Goal: Task Accomplishment & Management: Use online tool/utility

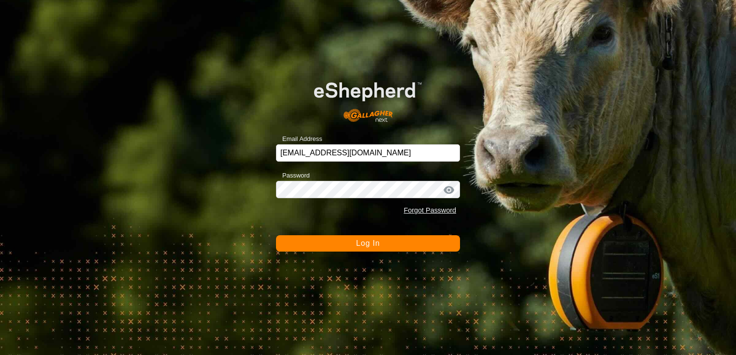
click at [401, 239] on button "Log In" at bounding box center [368, 243] width 184 height 16
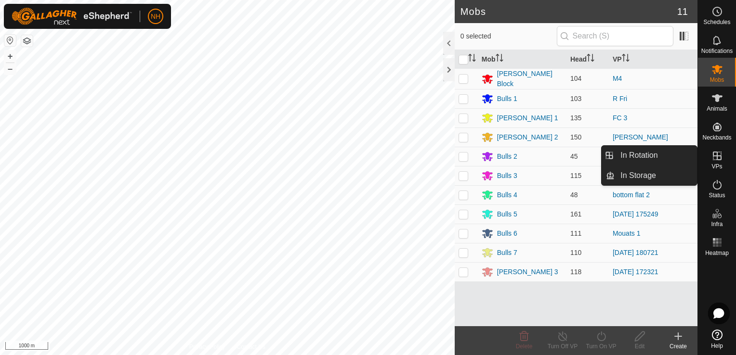
click at [715, 155] on icon at bounding box center [717, 156] width 12 height 12
click at [636, 156] on link "In Rotation" at bounding box center [655, 155] width 82 height 19
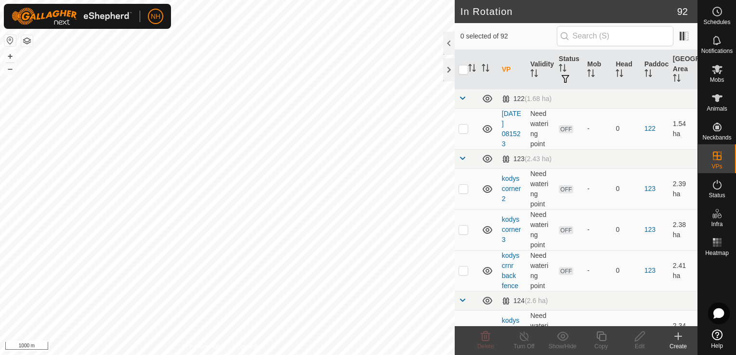
click at [681, 341] on icon at bounding box center [678, 337] width 12 height 12
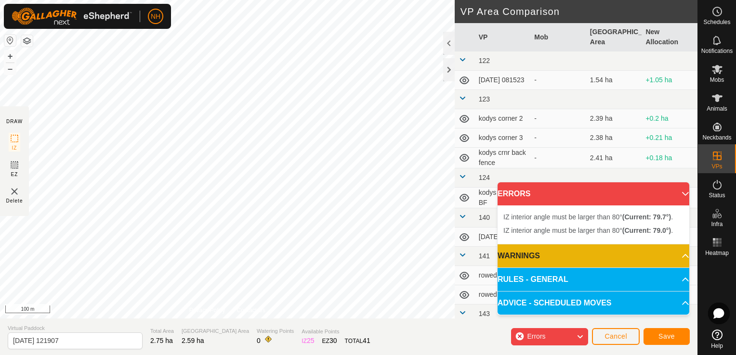
click at [232, 200] on div "IZ interior angle must be larger than 80° (Current: 79.7°) . + – ⇧ i 100 m" at bounding box center [227, 159] width 454 height 319
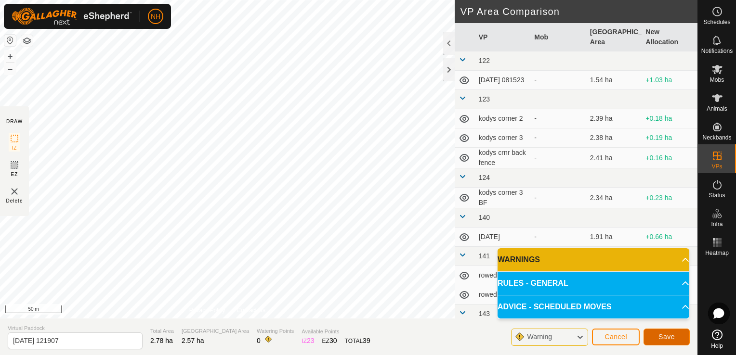
click at [659, 337] on span "Save" at bounding box center [666, 337] width 16 height 8
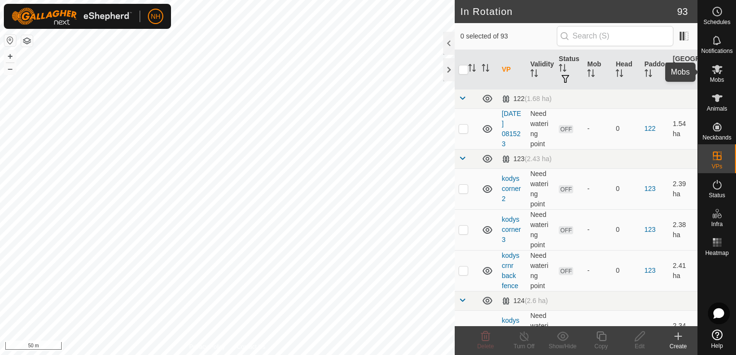
click at [716, 72] on icon at bounding box center [717, 70] width 12 height 12
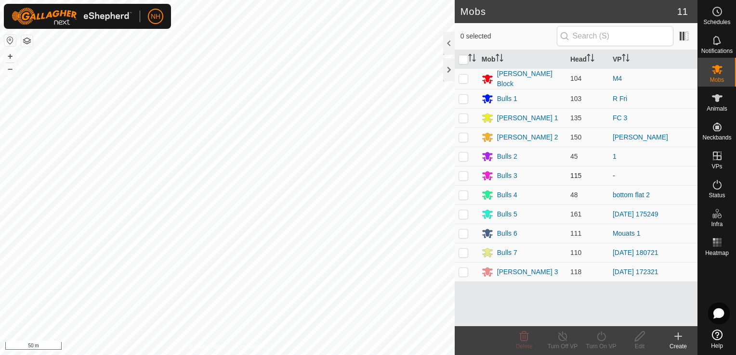
click at [459, 174] on p-checkbox at bounding box center [463, 176] width 10 height 8
checkbox input "true"
click at [602, 340] on icon at bounding box center [600, 337] width 9 height 10
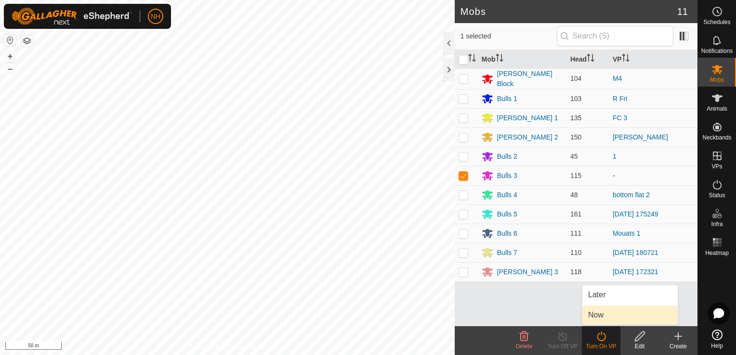
click at [602, 317] on link "Now" at bounding box center [629, 315] width 95 height 19
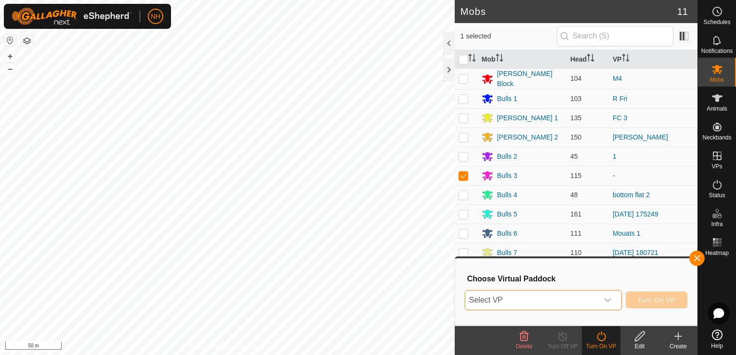
click at [562, 298] on span "Select VP" at bounding box center [531, 300] width 133 height 19
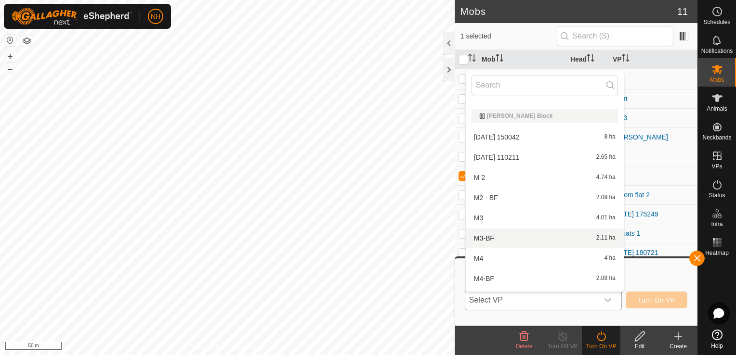
scroll to position [1662, 0]
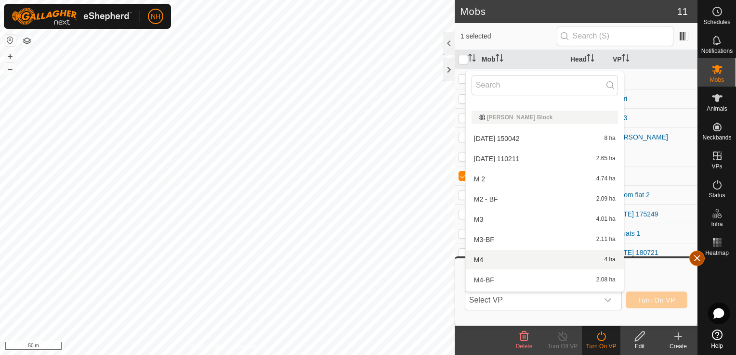
click at [697, 257] on button "button" at bounding box center [696, 258] width 15 height 15
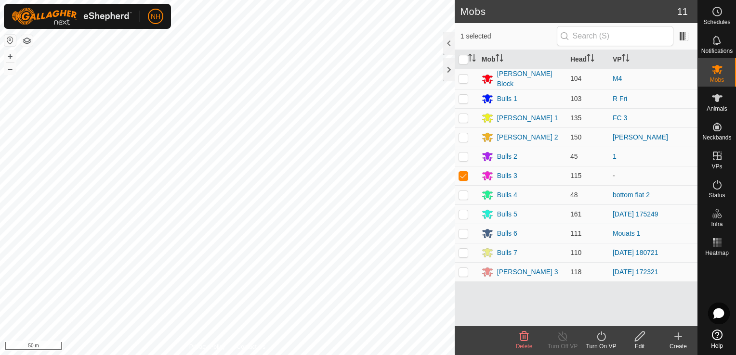
click at [639, 339] on icon at bounding box center [639, 337] width 10 height 10
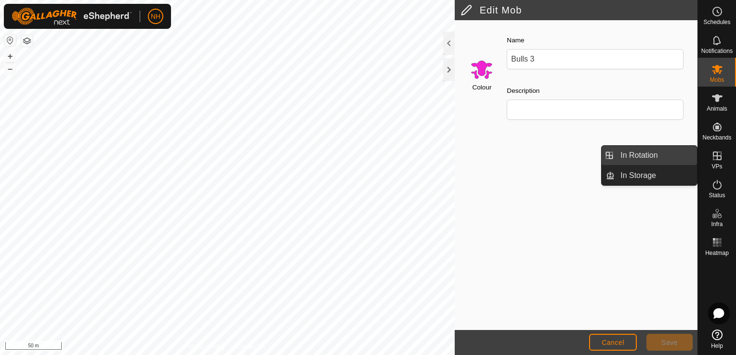
click at [667, 155] on link "In Rotation" at bounding box center [655, 155] width 82 height 19
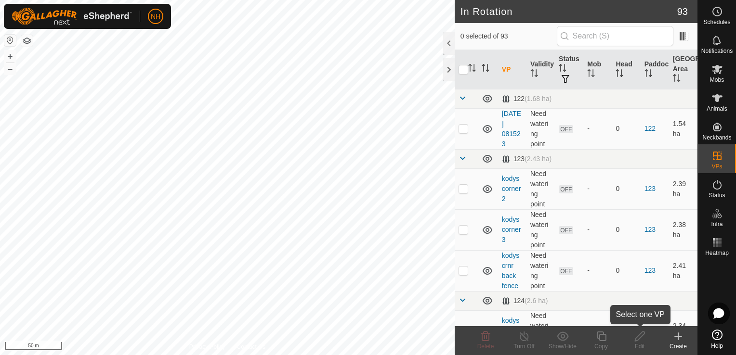
click at [638, 339] on icon at bounding box center [639, 337] width 10 height 10
click at [466, 130] on p-checkbox at bounding box center [463, 129] width 10 height 8
click at [462, 129] on p-checkbox at bounding box center [463, 129] width 10 height 8
checkbox input "false"
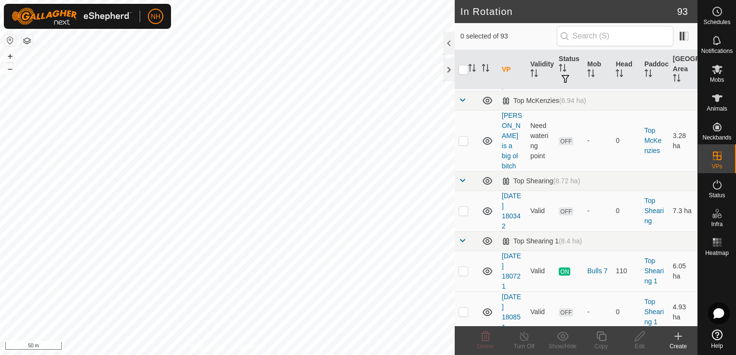
scroll to position [3833, 0]
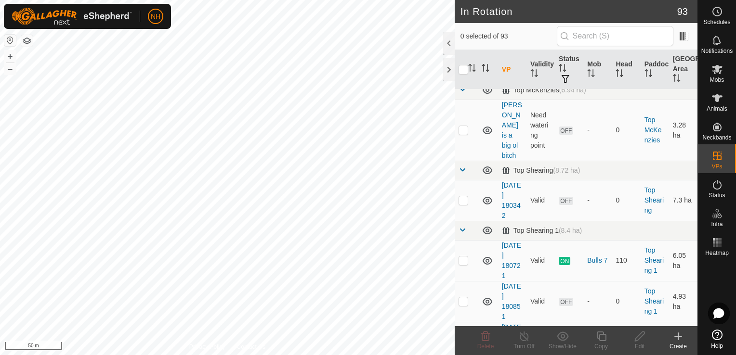
checkbox input "false"
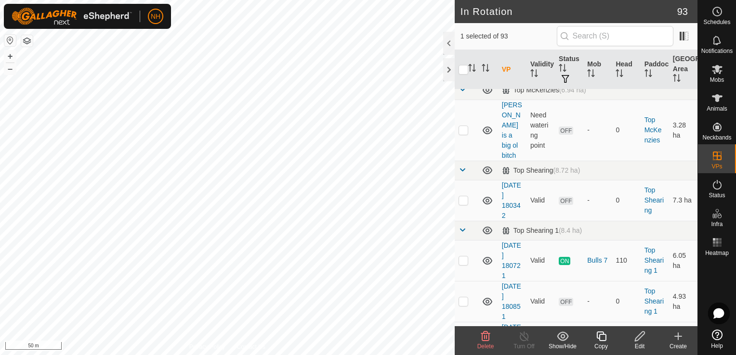
checkbox input "false"
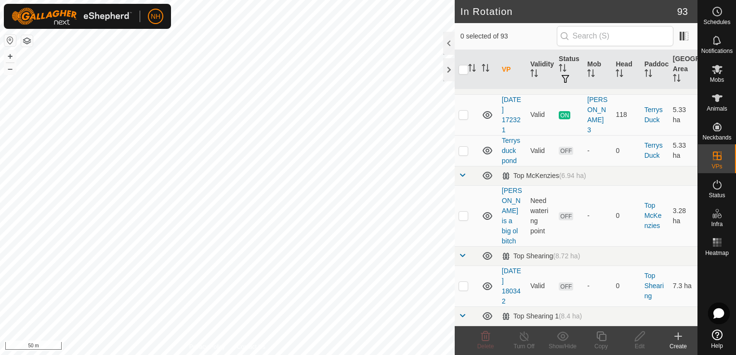
scroll to position [3736, 0]
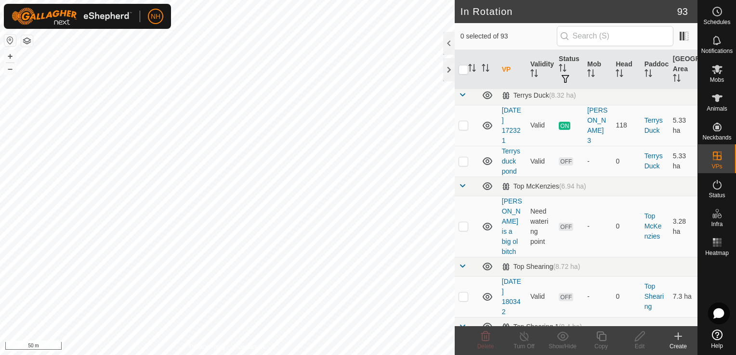
checkbox input "false"
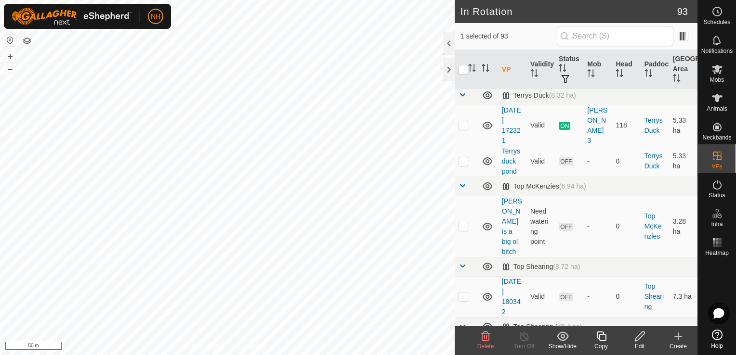
checkbox input "false"
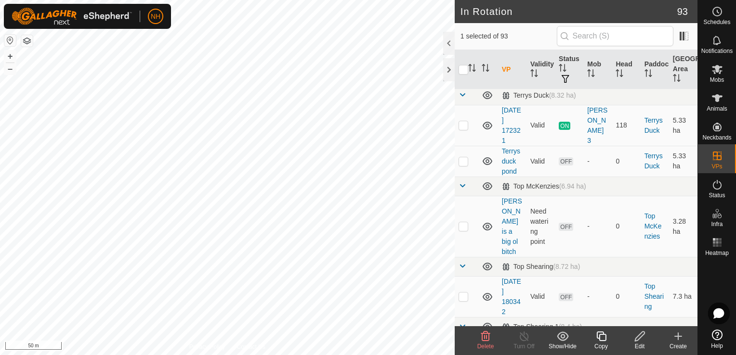
checkbox input "false"
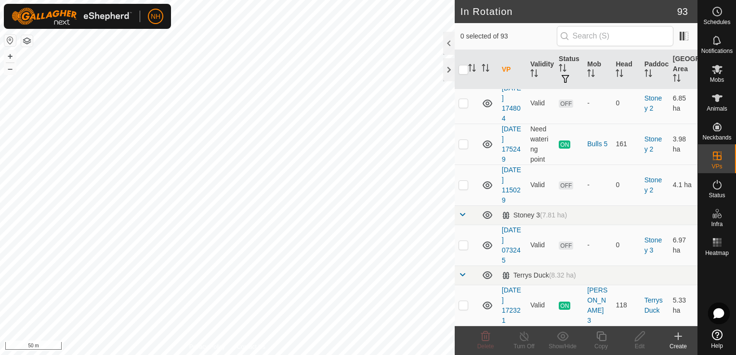
scroll to position [3544, 0]
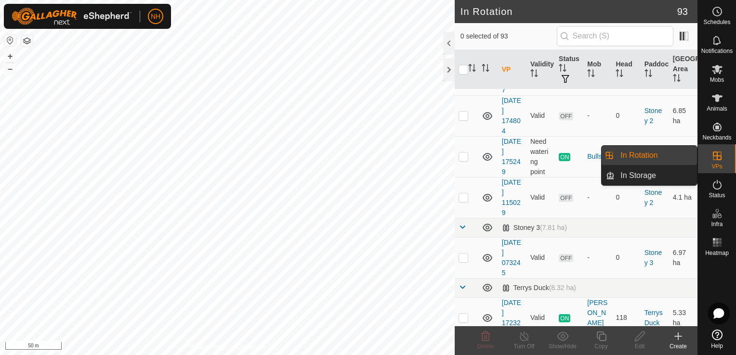
click at [657, 154] on link "In Rotation" at bounding box center [655, 155] width 82 height 19
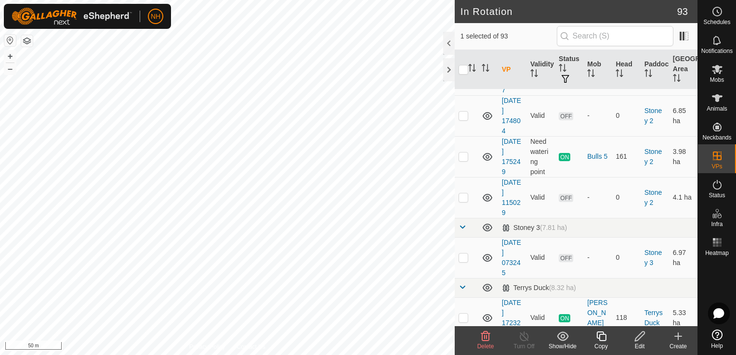
click at [483, 338] on icon at bounding box center [485, 337] width 12 height 12
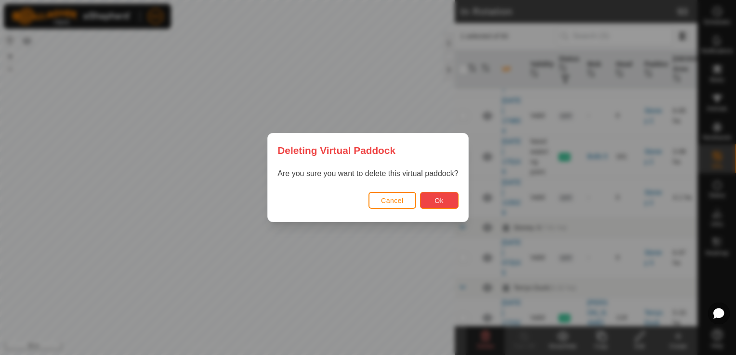
click at [439, 198] on span "Ok" at bounding box center [438, 201] width 9 height 8
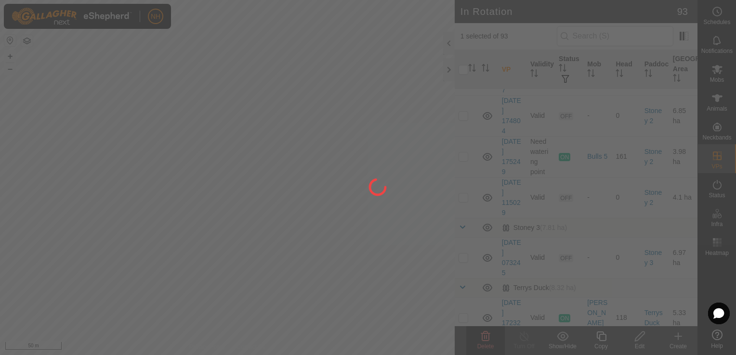
checkbox input "false"
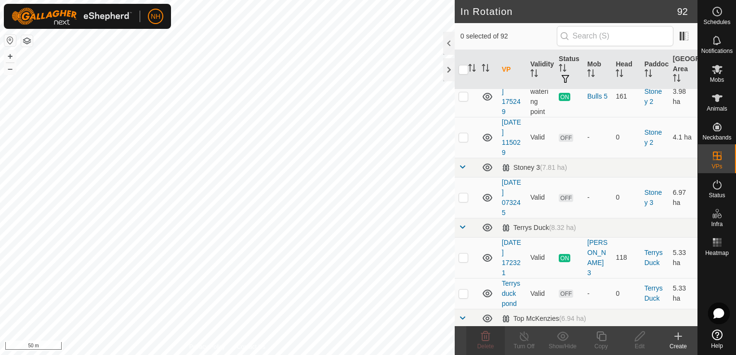
click at [679, 336] on icon at bounding box center [677, 336] width 7 height 0
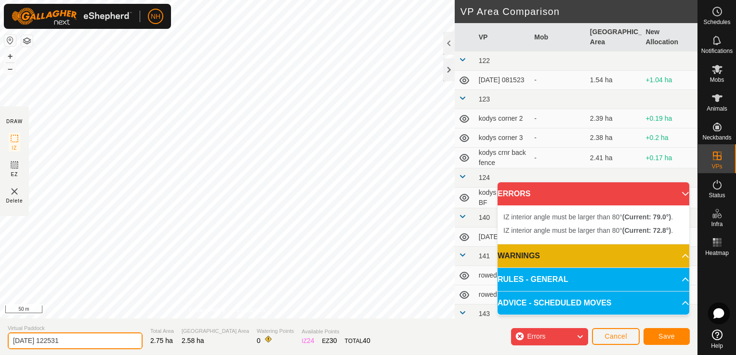
click at [73, 340] on input "2025-08-22 122531" at bounding box center [75, 341] width 135 height 17
type input "2"
type input "mouats [DATE]"
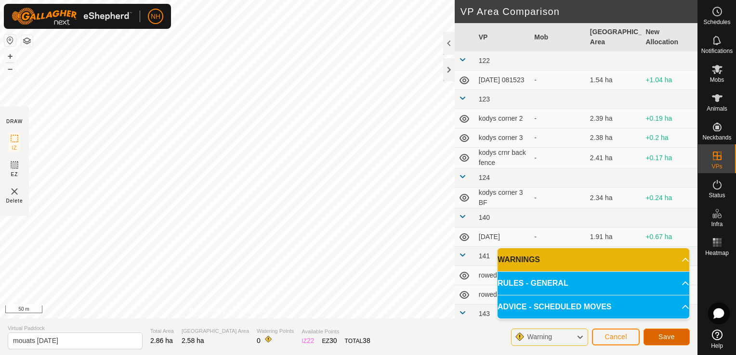
click at [657, 336] on button "Save" at bounding box center [666, 337] width 46 height 17
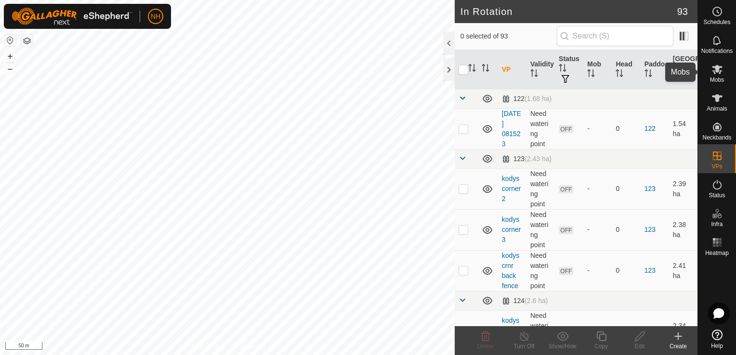
click at [716, 72] on icon at bounding box center [716, 69] width 11 height 9
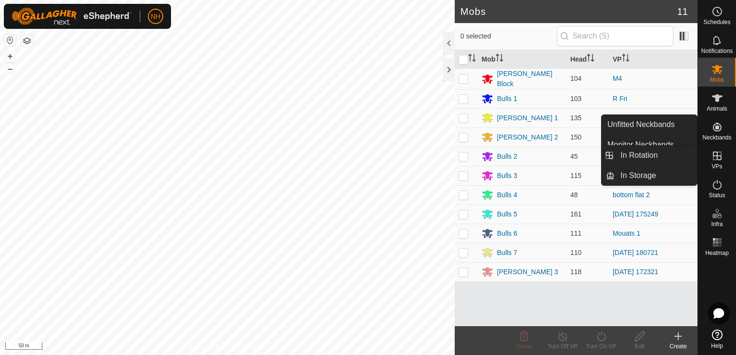
click at [712, 158] on icon at bounding box center [716, 156] width 9 height 9
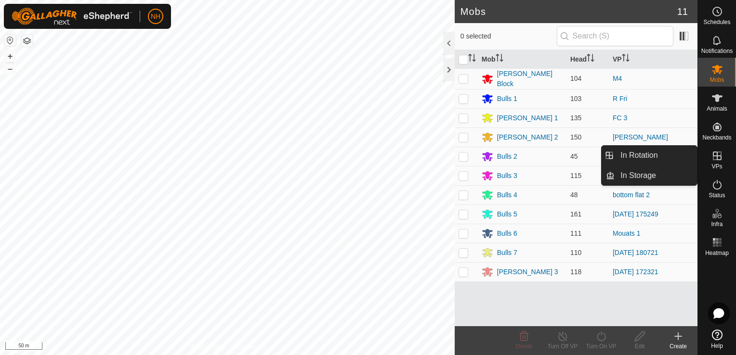
click at [712, 157] on icon at bounding box center [717, 156] width 12 height 12
click at [650, 150] on link "In Rotation" at bounding box center [655, 155] width 82 height 19
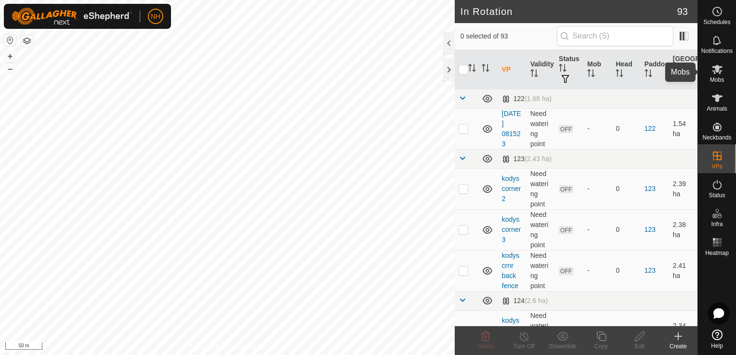
click at [715, 77] on span "Mobs" at bounding box center [717, 80] width 14 height 6
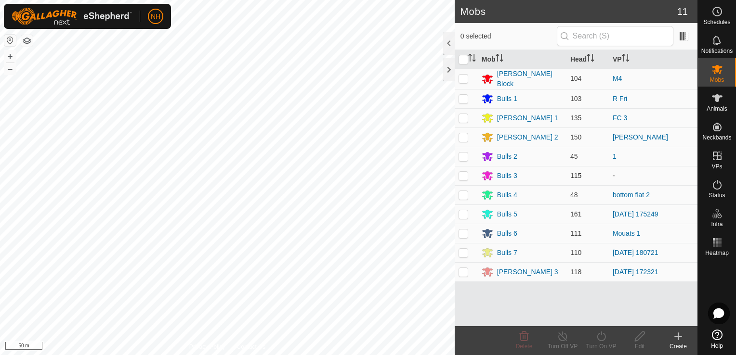
click at [465, 173] on p-checkbox at bounding box center [463, 176] width 10 height 8
checkbox input "true"
click at [607, 340] on icon at bounding box center [601, 337] width 12 height 12
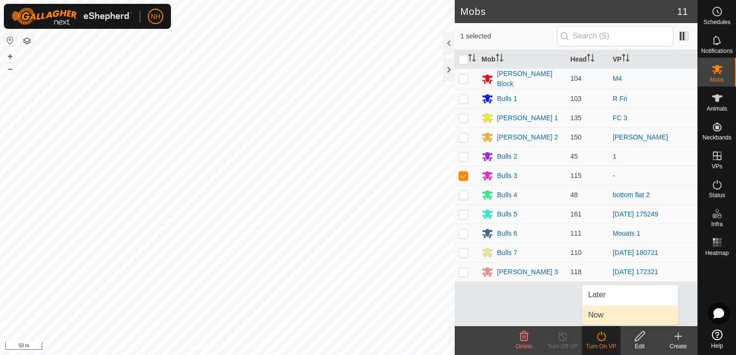
click at [601, 313] on link "Now" at bounding box center [629, 315] width 95 height 19
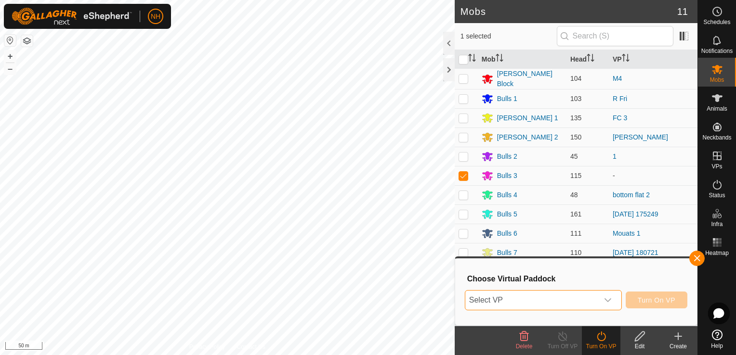
click at [537, 297] on span "Select VP" at bounding box center [531, 300] width 133 height 19
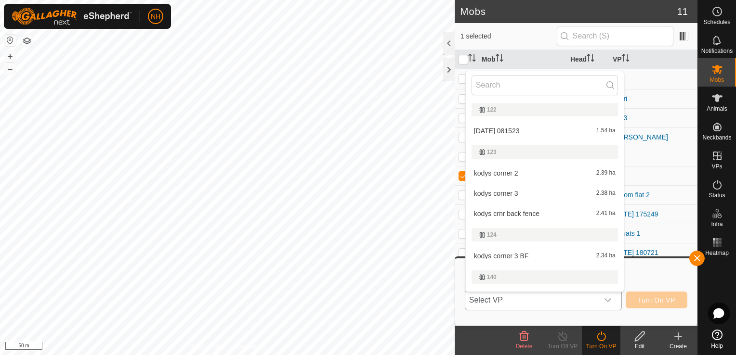
type input "m"
type input "t"
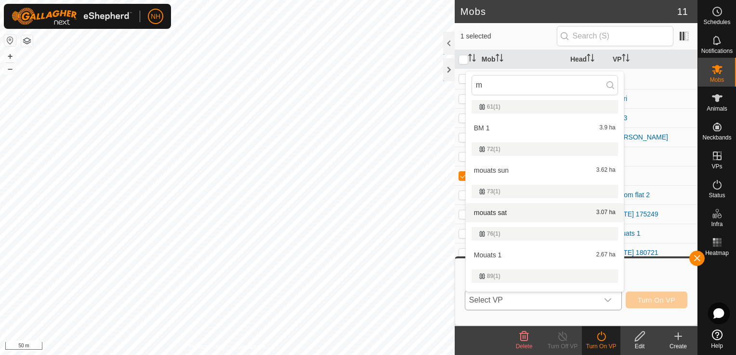
scroll to position [241, 0]
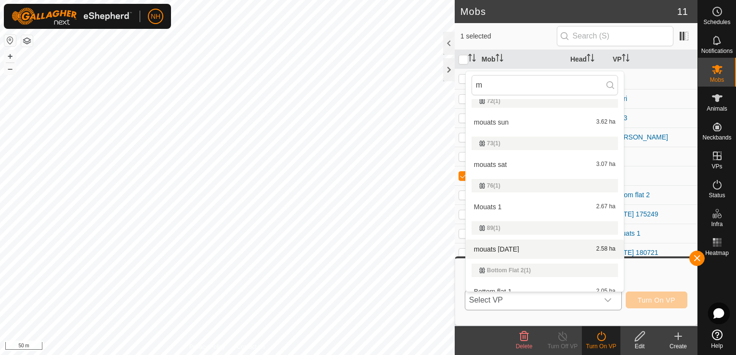
type input "m"
click at [506, 249] on li "mouats friday 2.58 ha" at bounding box center [544, 249] width 158 height 19
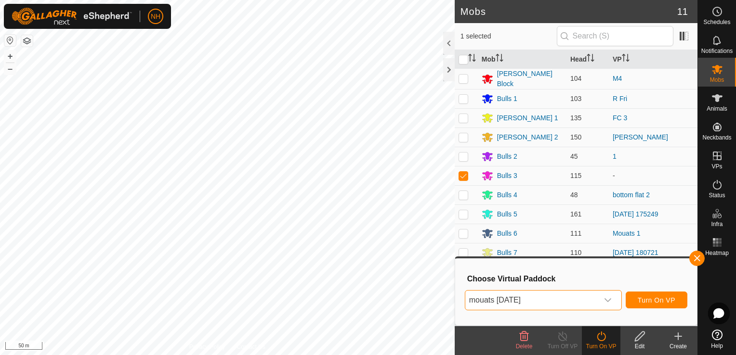
click at [520, 299] on span "mouats [DATE]" at bounding box center [531, 300] width 133 height 19
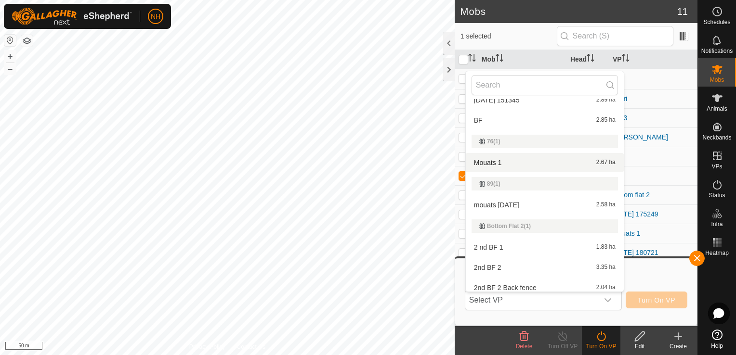
scroll to position [1142, 0]
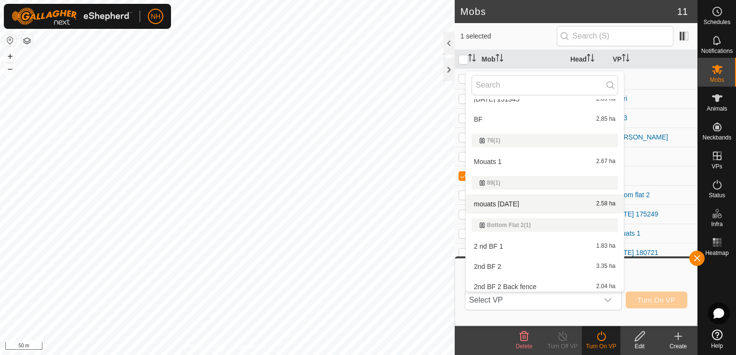
click at [491, 204] on li "mouats friday 2.58 ha" at bounding box center [544, 203] width 158 height 19
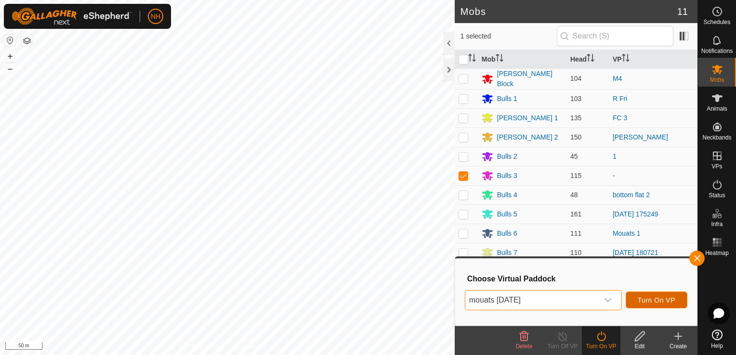
click at [644, 298] on span "Turn On VP" at bounding box center [656, 301] width 38 height 8
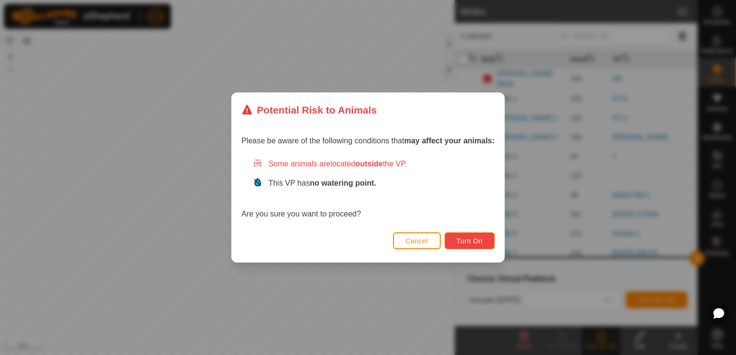
click at [472, 237] on span "Turn On" at bounding box center [469, 241] width 26 height 8
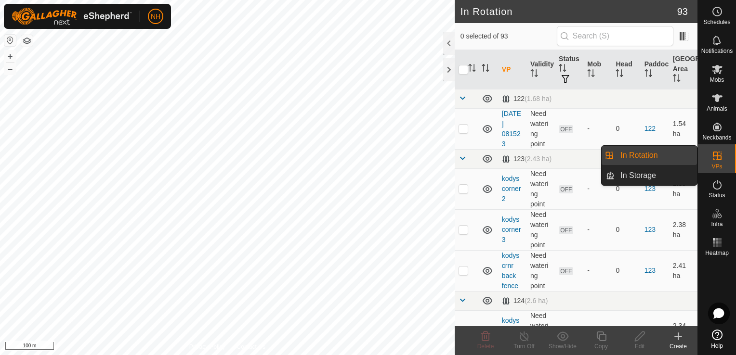
click at [678, 336] on icon at bounding box center [677, 336] width 7 height 0
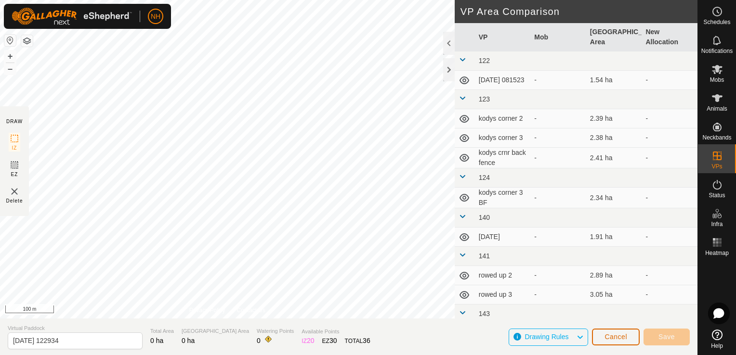
click at [616, 336] on span "Cancel" at bounding box center [615, 337] width 23 height 8
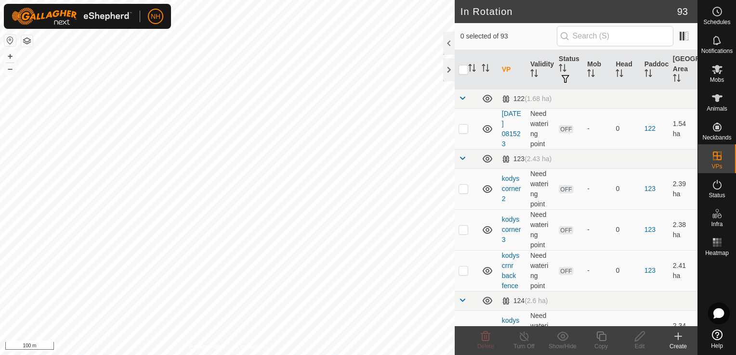
click at [676, 337] on icon at bounding box center [678, 337] width 12 height 12
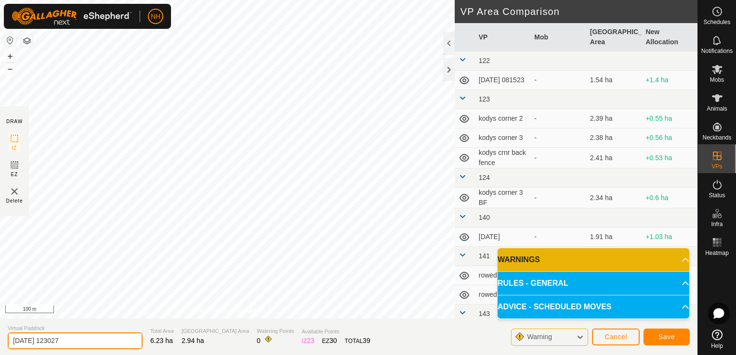
click at [112, 344] on input "[DATE] 123027" at bounding box center [75, 341] width 135 height 17
type input "2"
type input "tussock sat"
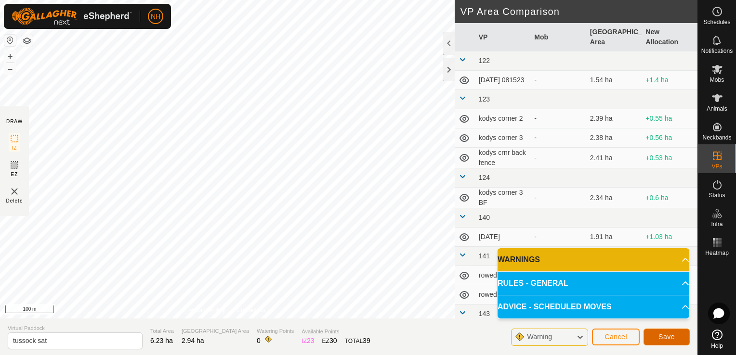
click at [673, 337] on span "Save" at bounding box center [666, 337] width 16 height 8
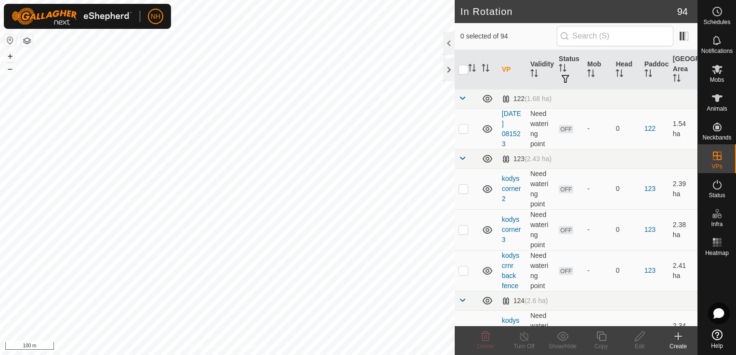
click at [675, 341] on icon at bounding box center [678, 337] width 12 height 12
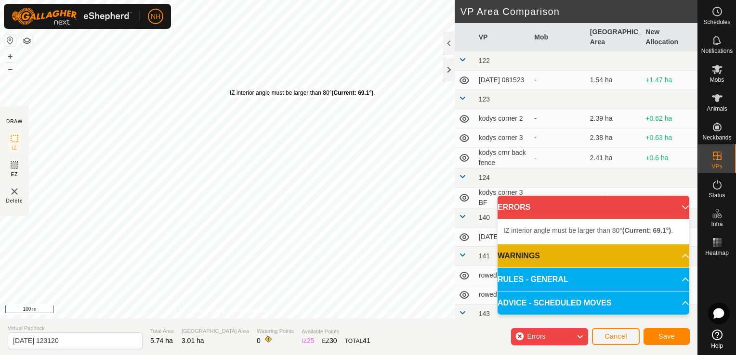
click at [229, 89] on div "IZ interior angle must be larger than 80° (Current: 69.1°) . + – ⇧ i 100 m" at bounding box center [227, 159] width 454 height 319
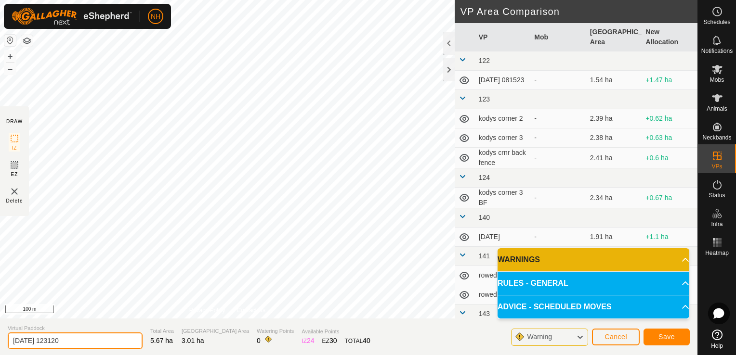
click at [107, 342] on input "[DATE] 123120" at bounding box center [75, 341] width 135 height 17
type input "2"
type input "tussock sun"
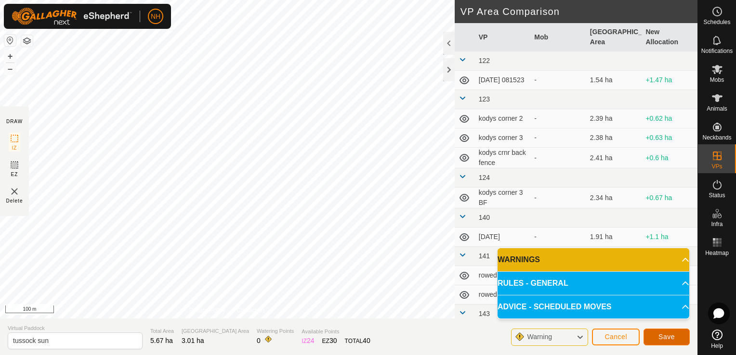
click at [665, 336] on span "Save" at bounding box center [666, 337] width 16 height 8
